Goal: Task Accomplishment & Management: Use online tool/utility

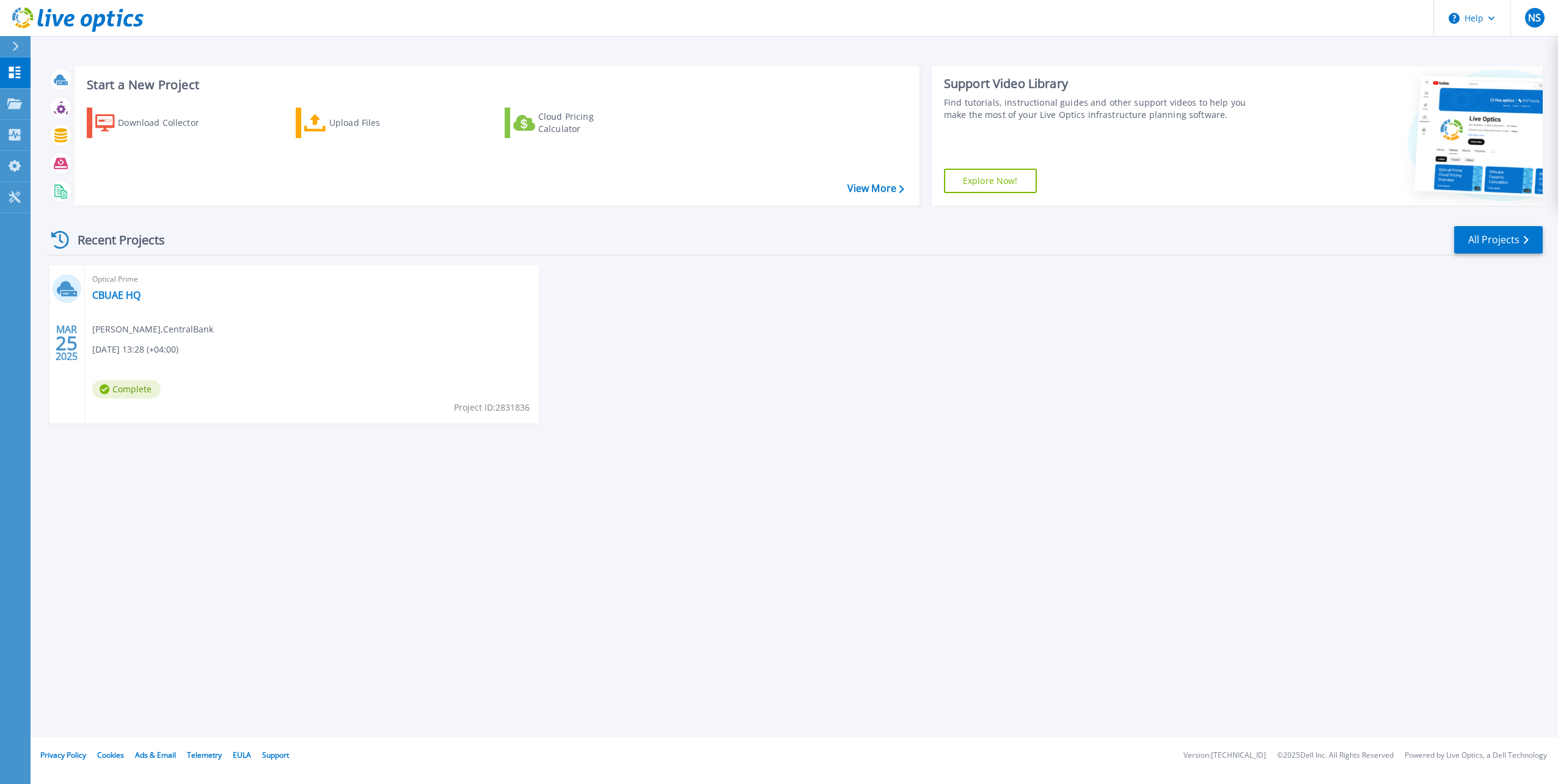
drag, startPoint x: 346, startPoint y: 116, endPoint x: 434, endPoint y: 154, distance: 95.9
click at [346, 116] on div "Upload Files" at bounding box center [378, 123] width 98 height 24
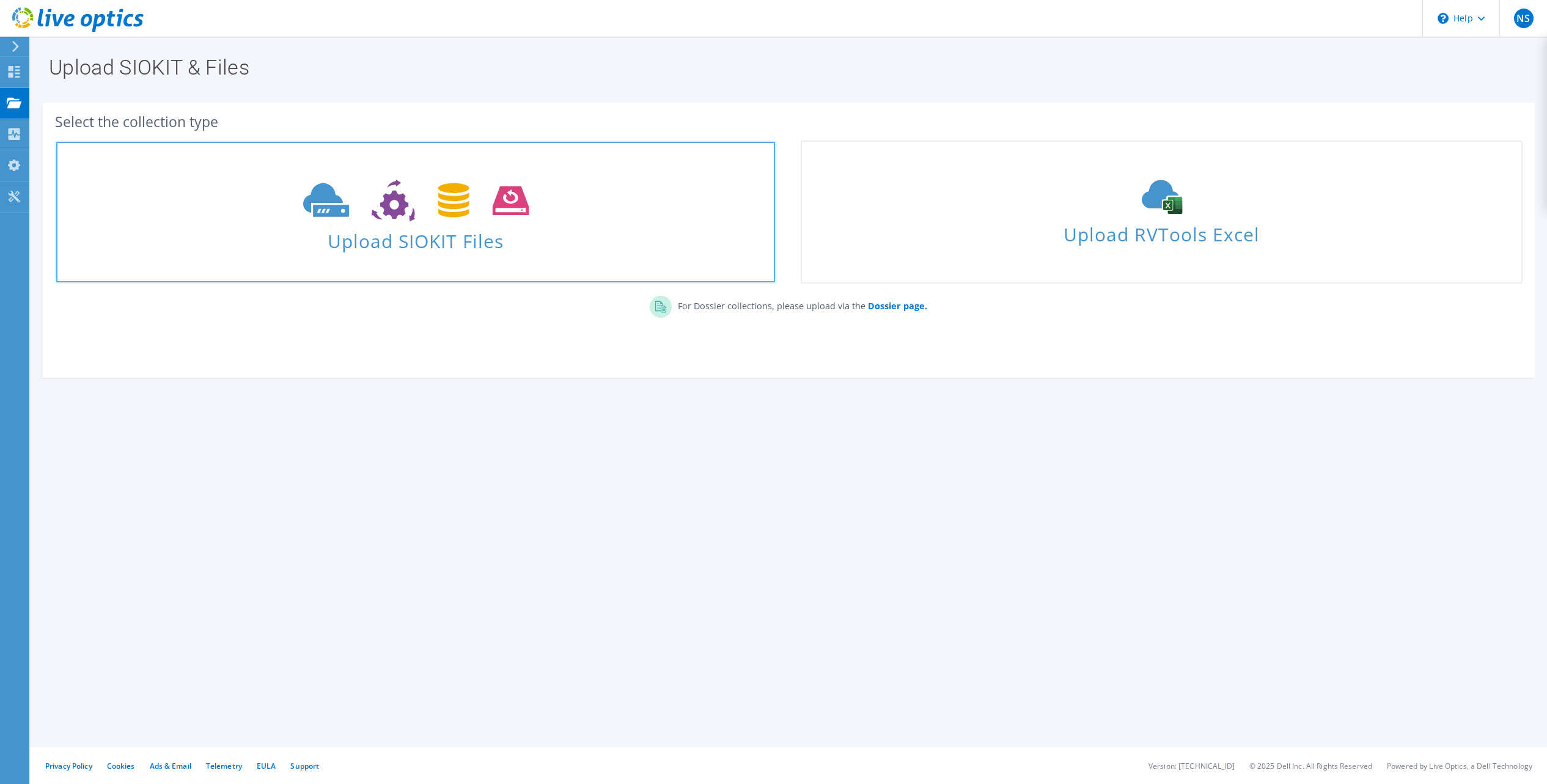
click at [473, 246] on span "Upload SIOKIT Files" at bounding box center [415, 237] width 719 height 26
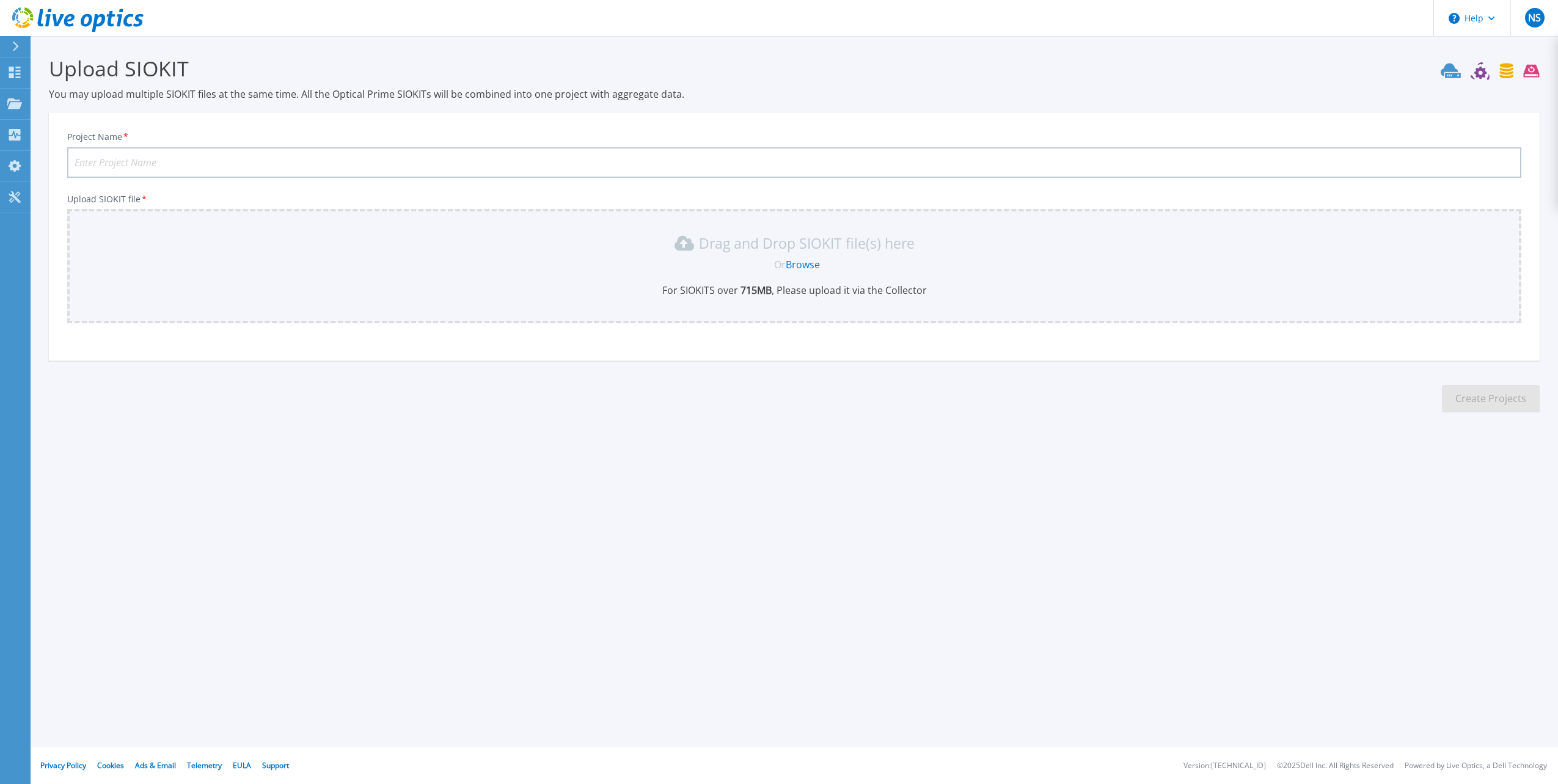
click at [200, 167] on input "Project Name *" at bounding box center [794, 162] width 1454 height 30
type input "CBUAE Auguest"
click at [800, 260] on link "Browse" at bounding box center [802, 264] width 34 height 14
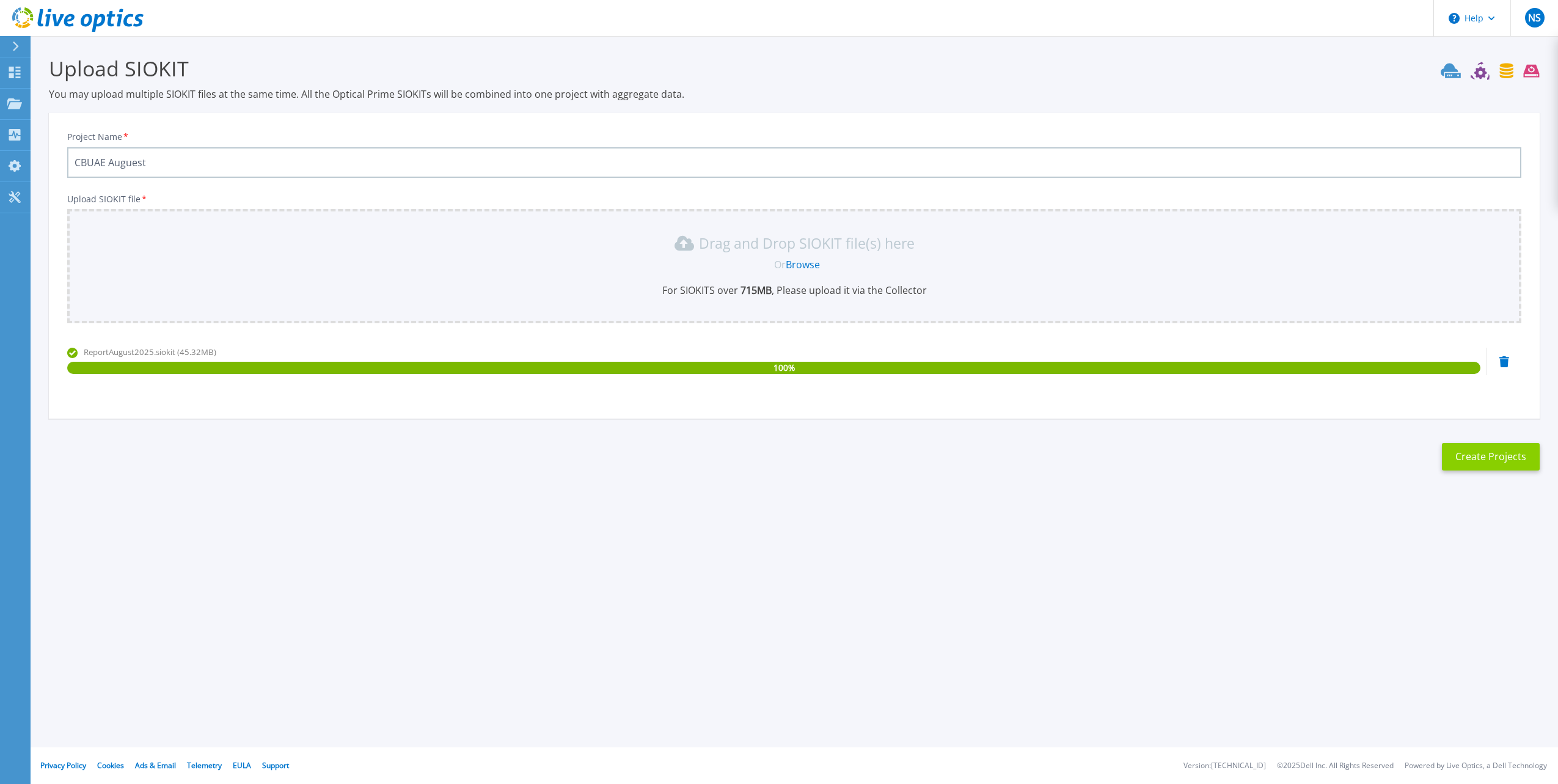
click at [1500, 449] on button "Create Projects" at bounding box center [1490, 456] width 98 height 28
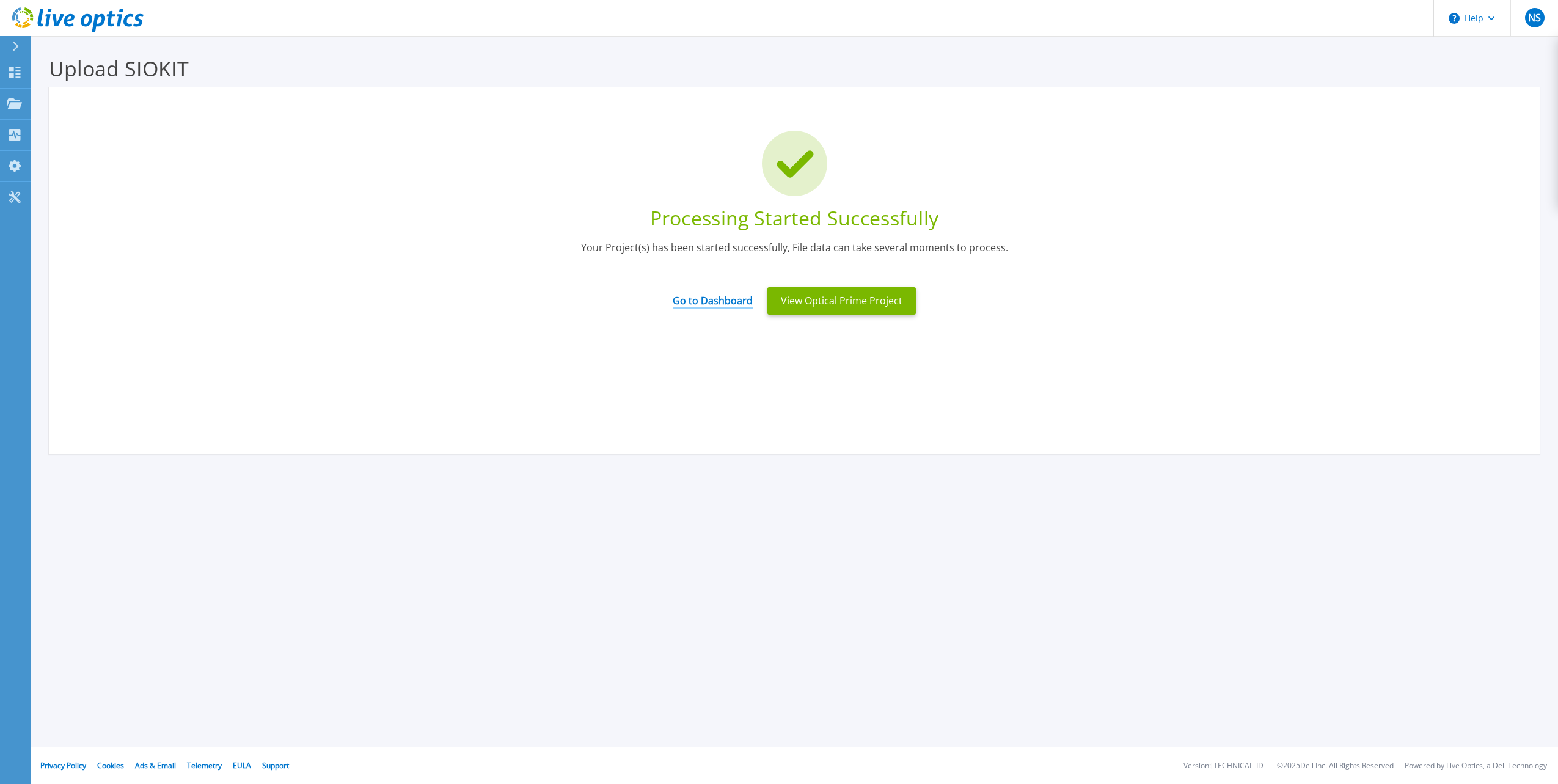
click at [713, 295] on link "Go to Dashboard" at bounding box center [712, 296] width 80 height 24
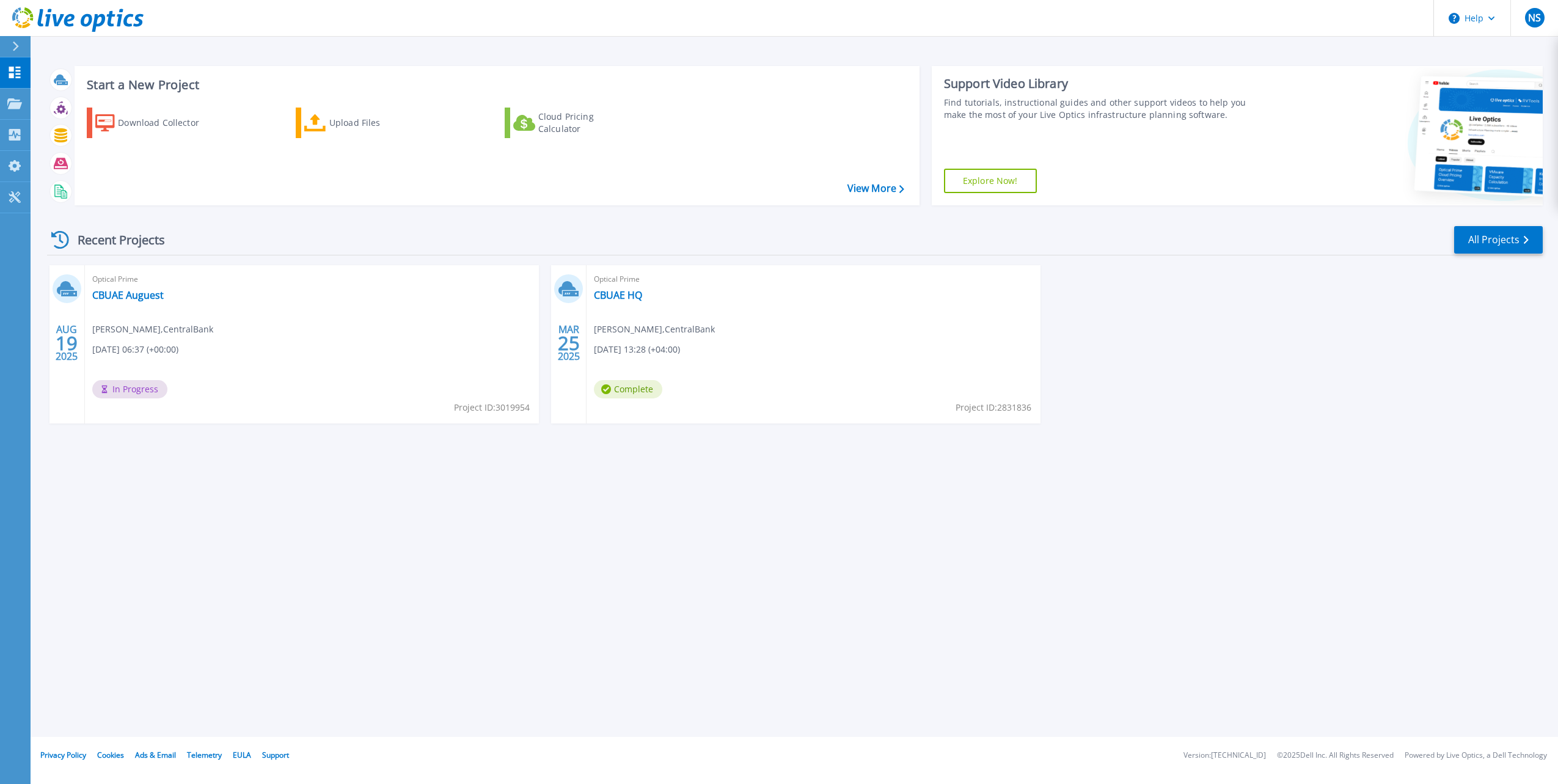
drag, startPoint x: 263, startPoint y: 561, endPoint x: 275, endPoint y: 556, distance: 13.0
click at [264, 561] on div "Start a New Project Download Collector Upload Files Cloud Pricing Calculator Vi…" at bounding box center [794, 368] width 1528 height 737
